Goal: Complete application form

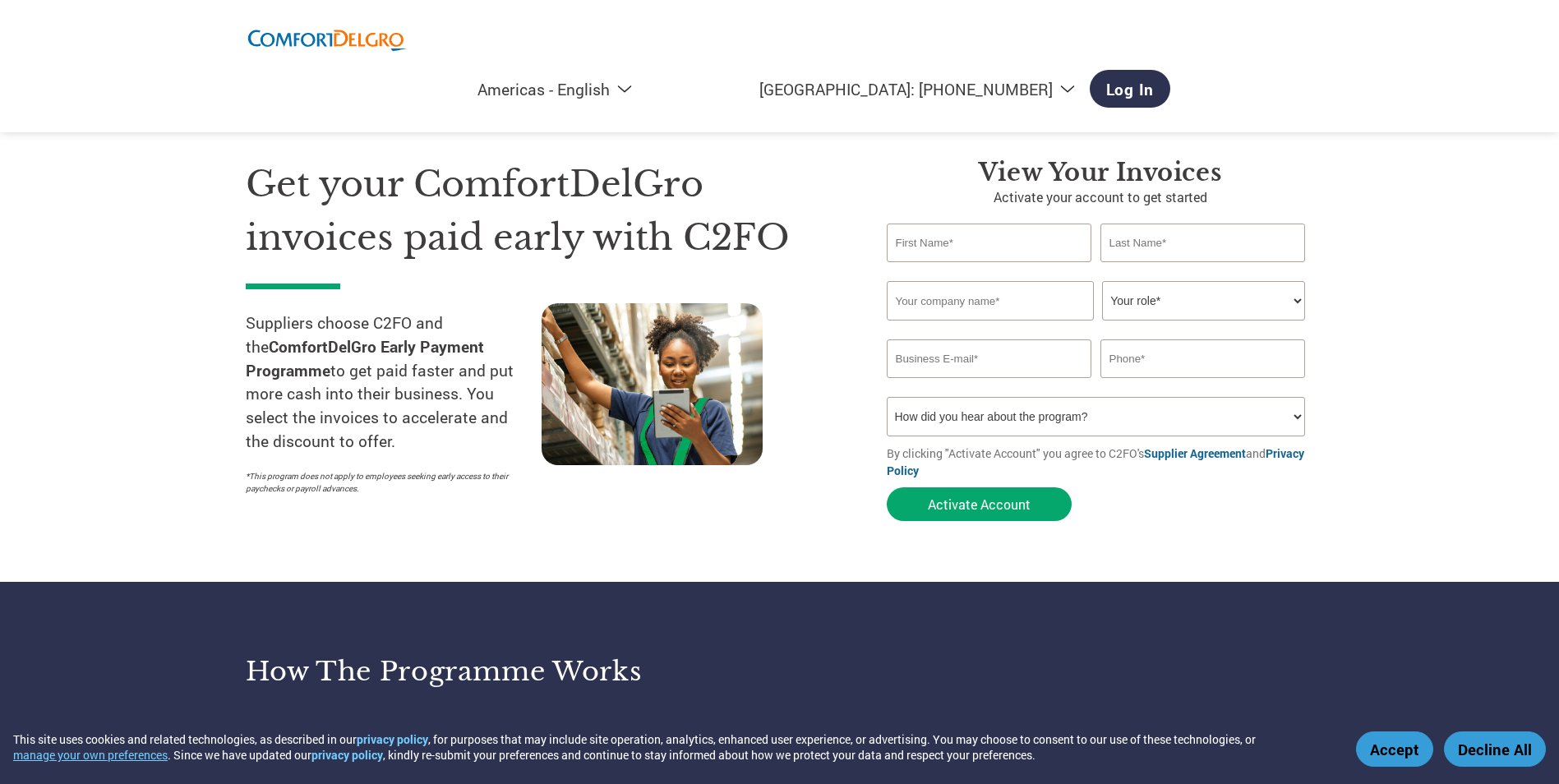
select select "en-[GEOGRAPHIC_DATA]"
type input "[EMAIL_ADDRESS][DOMAIN_NAME]"
type input "[PHONE_NUMBER]"
click at [965, 248] on input "text" at bounding box center [989, 243] width 205 height 39
click at [1442, 277] on section "Get your ComfortDelGro invoices paid early with C2FO Suppliers choose C2FO and …" at bounding box center [780, 324] width 1559 height 516
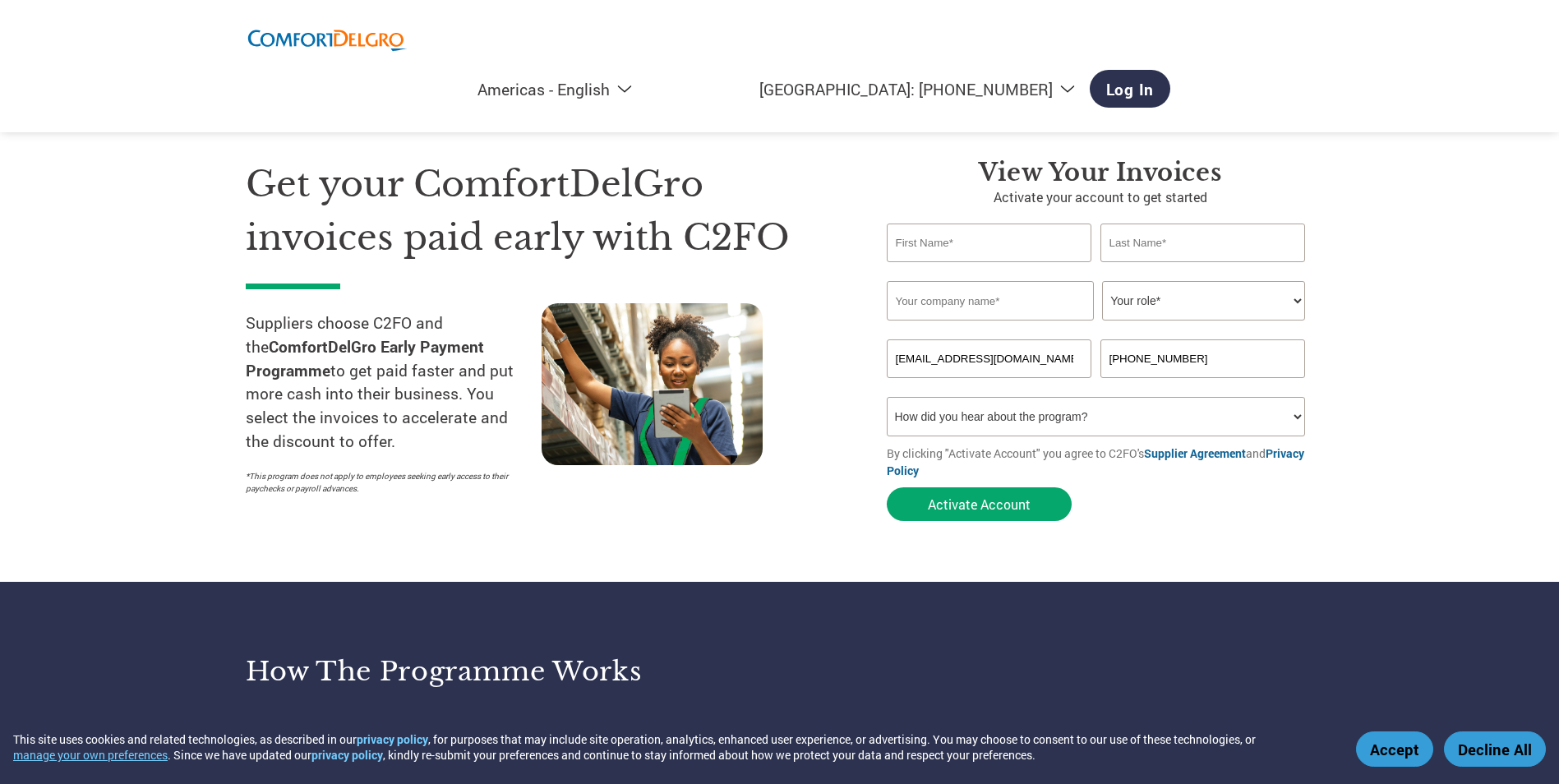
click at [965, 300] on input "text" at bounding box center [990, 300] width 207 height 40
type input "x"
type input "o"
type input "Coldstar Aircon Pte Ltd"
click at [1212, 285] on select "Your role* CFO Controller Credit Manager Finance Director Treasurer CEO Preside…" at bounding box center [1204, 300] width 203 height 40
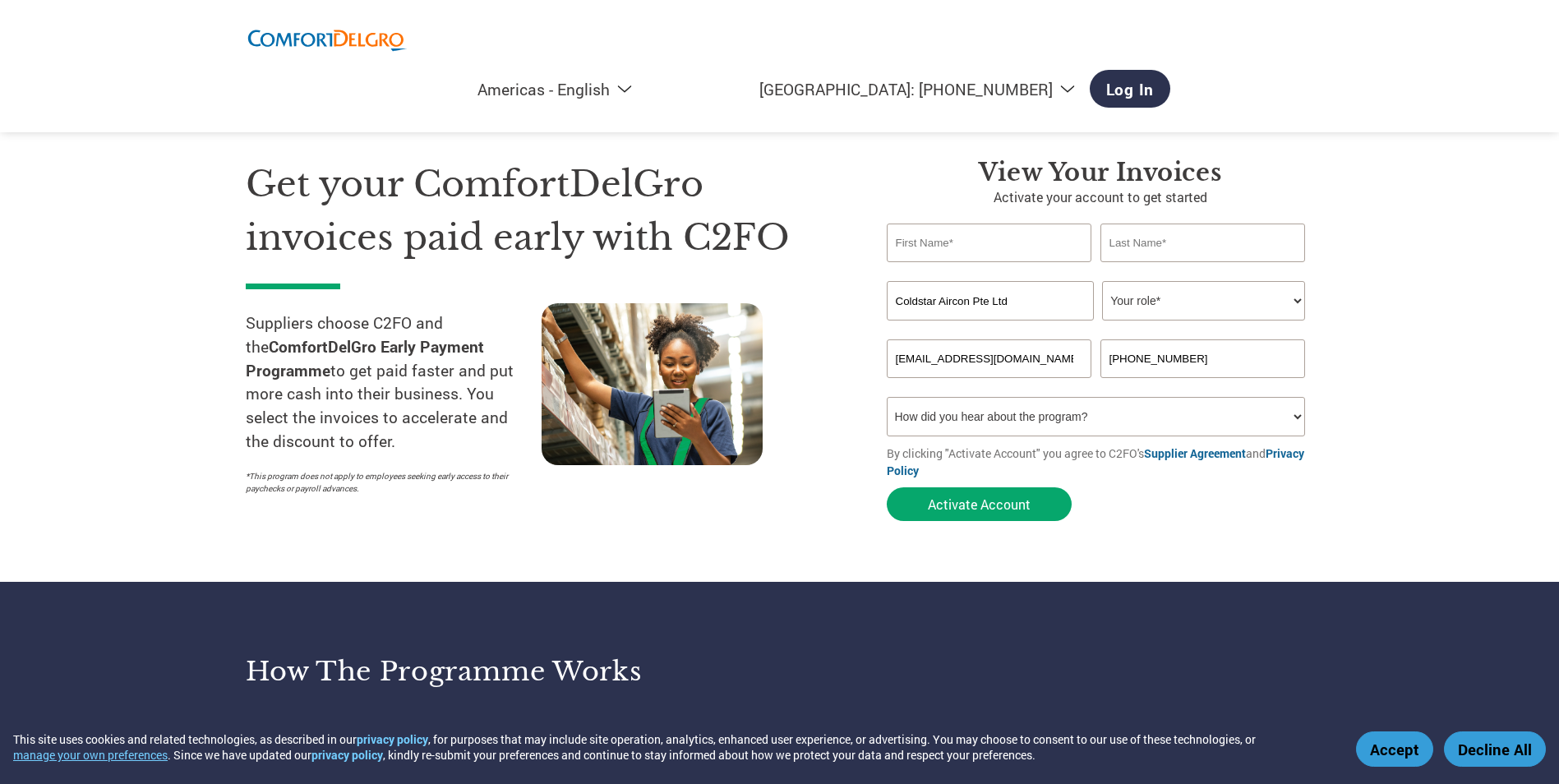
click at [836, 348] on div at bounding box center [690, 403] width 296 height 200
click at [1067, 401] on select "How did you hear about the program? Received a letter Email Social Media Online…" at bounding box center [1096, 416] width 419 height 40
click at [802, 489] on div at bounding box center [690, 403] width 296 height 200
select select "en-[GEOGRAPHIC_DATA]"
type input "[EMAIL_ADDRESS][DOMAIN_NAME]"
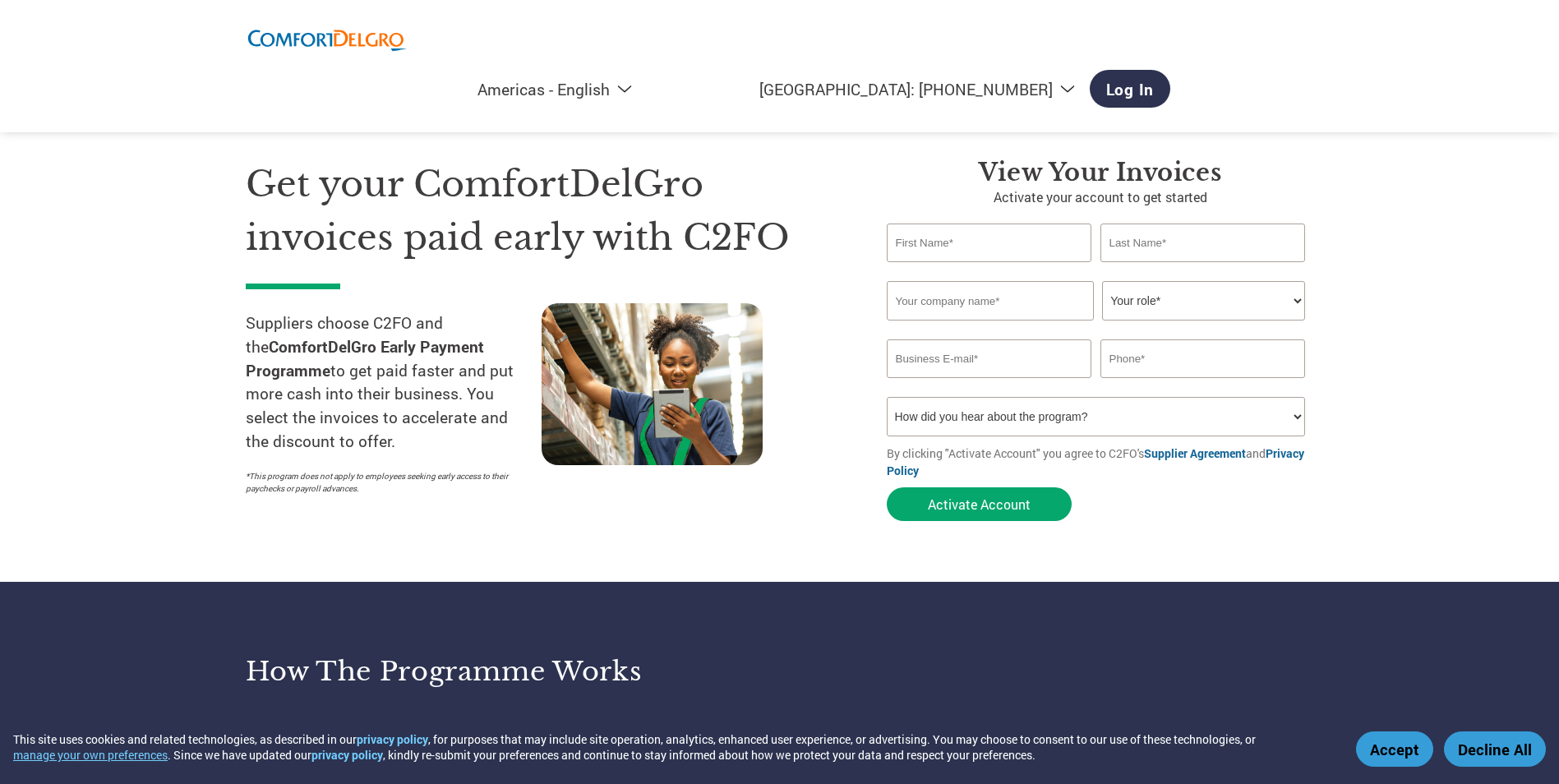
type input "[PHONE_NUMBER]"
click at [643, 79] on select "Americas - English Américas - Español [GEOGRAPHIC_DATA] - Português [GEOGRAPHIC…" at bounding box center [453, 89] width 381 height 20
click at [1442, 200] on section "Get your ComfortDelGro invoices paid early with C2FO Suppliers choose C2FO and …" at bounding box center [780, 324] width 1559 height 516
click at [90, 344] on section "Get your ComfortDelGro invoices paid early with C2FO Suppliers choose C2FO and …" at bounding box center [780, 324] width 1559 height 516
